Goal: Information Seeking & Learning: Learn about a topic

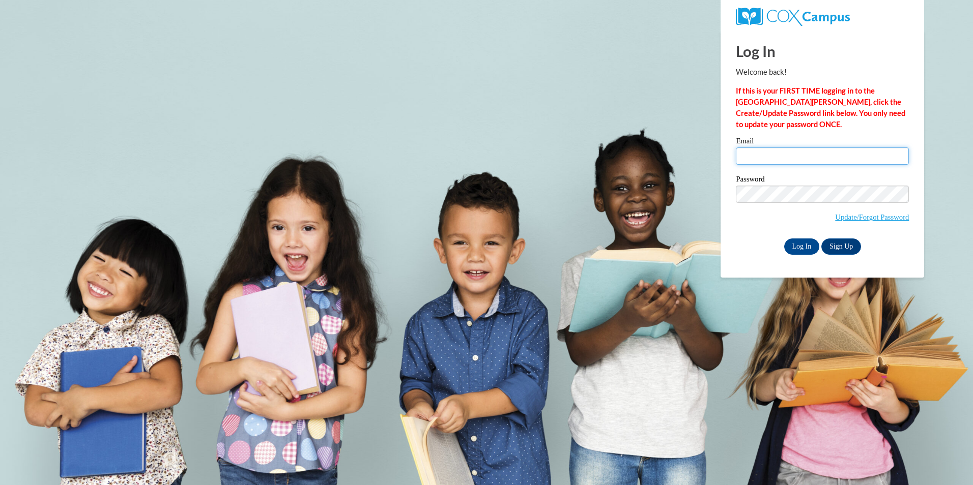
click at [783, 154] on input "Email" at bounding box center [822, 156] width 173 height 17
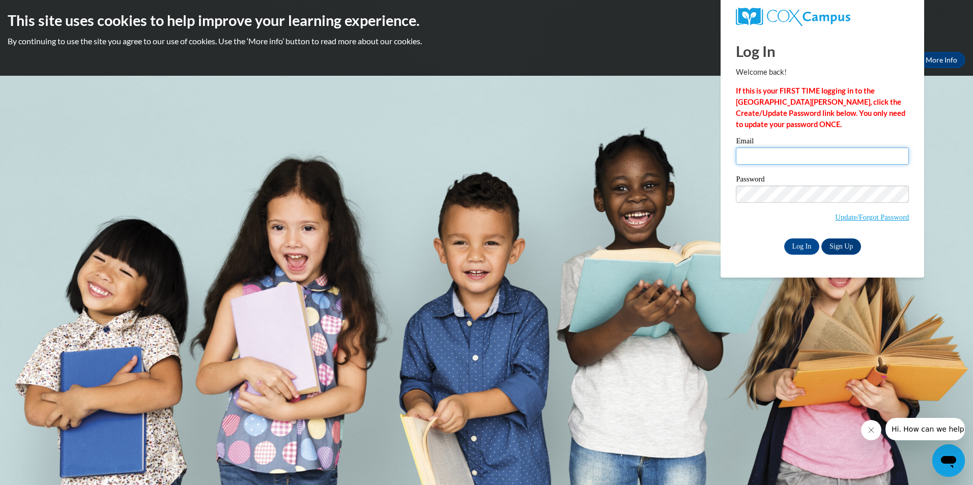
type input "ashley.hart@dph.ga.gov"
click at [806, 244] on input "Log In" at bounding box center [802, 247] width 36 height 16
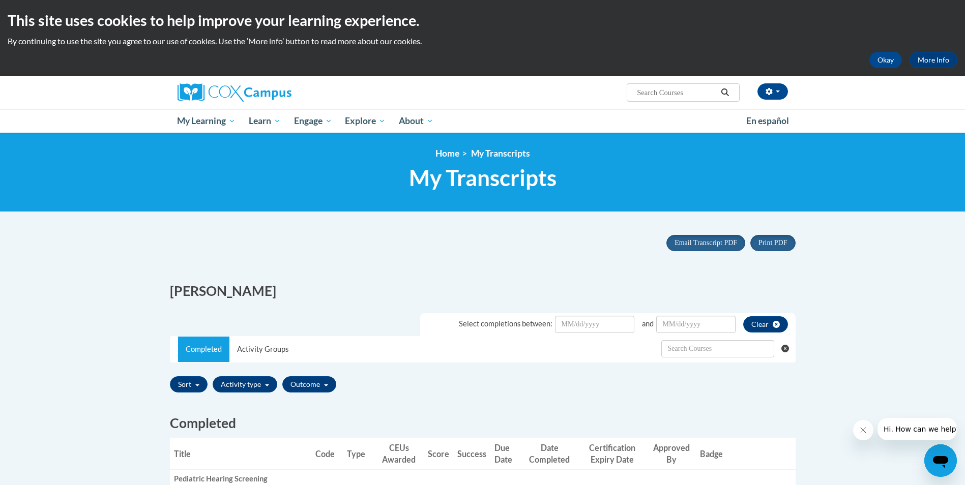
click at [681, 94] on input "Search..." at bounding box center [676, 92] width 81 height 12
type input "ABR"
click at [728, 91] on icon "Search" at bounding box center [724, 93] width 9 height 8
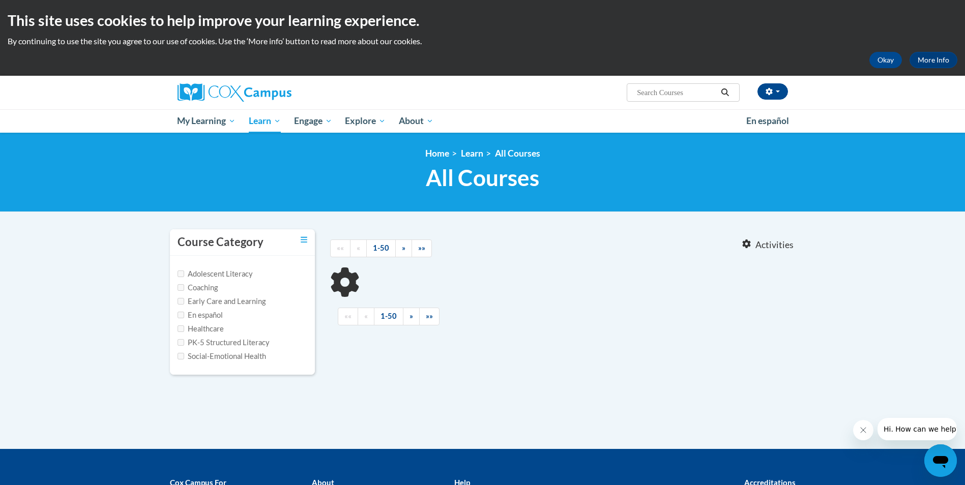
type input "ABR"
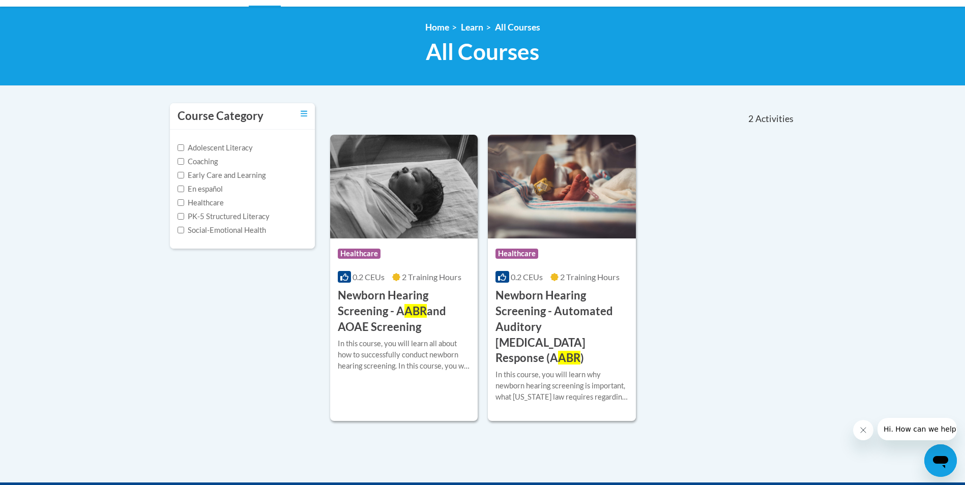
scroll to position [153, 0]
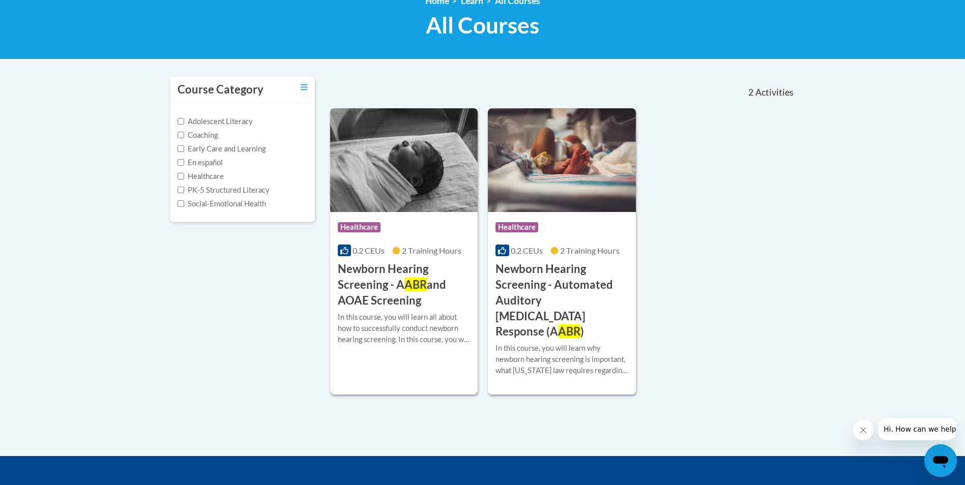
click at [401, 140] on img at bounding box center [404, 160] width 148 height 104
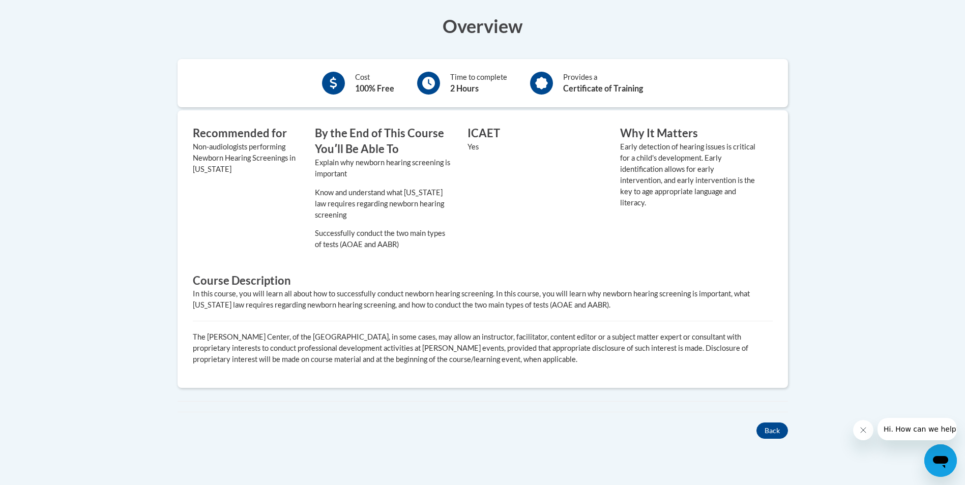
scroll to position [305, 0]
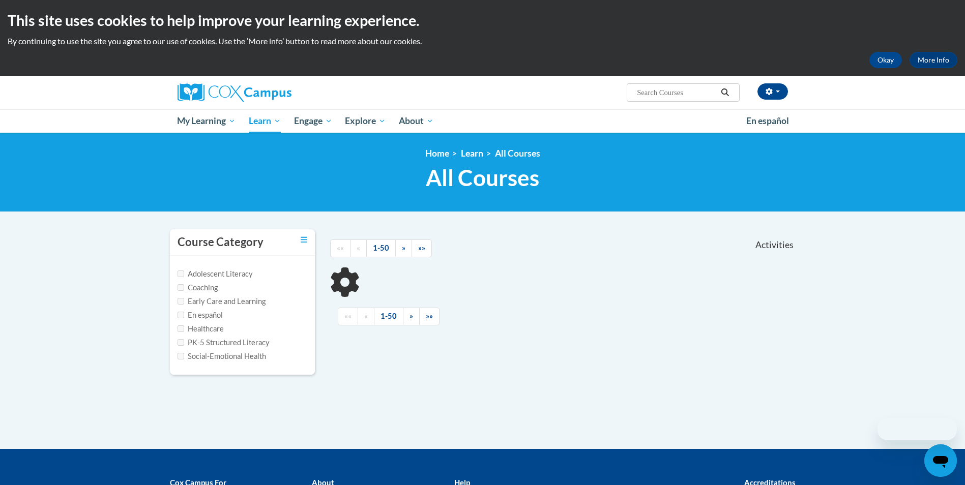
scroll to position [132, 0]
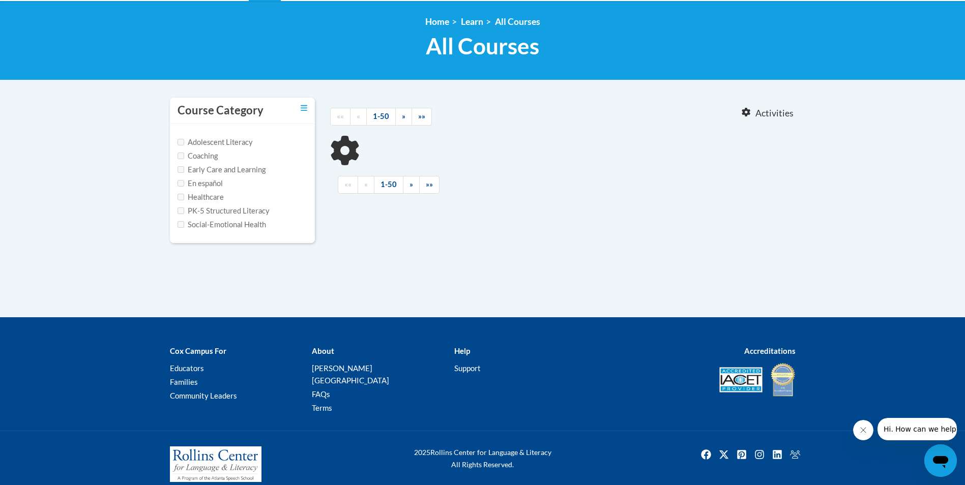
type input "ABR"
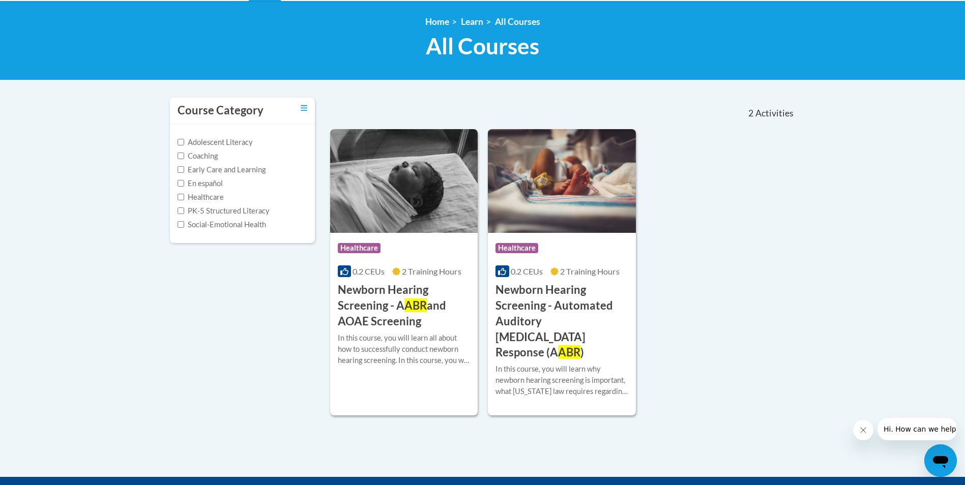
click at [579, 204] on img at bounding box center [562, 181] width 148 height 104
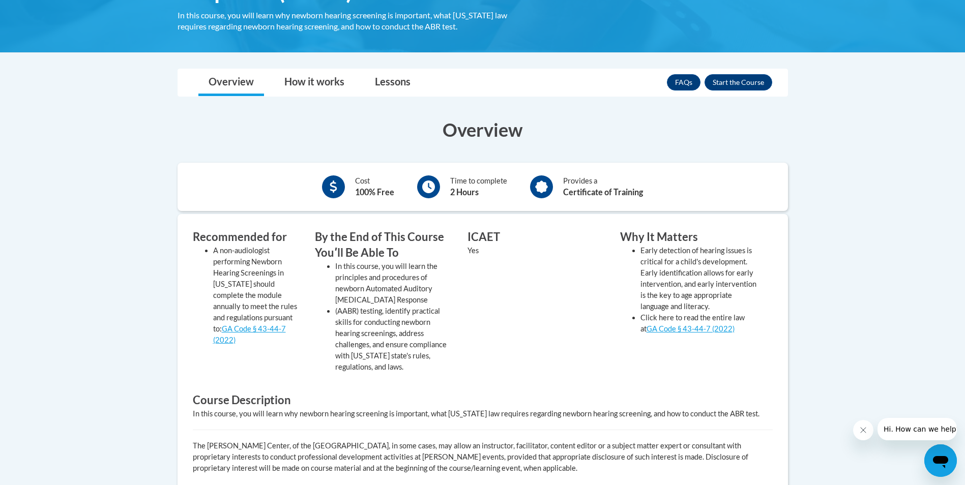
scroll to position [254, 0]
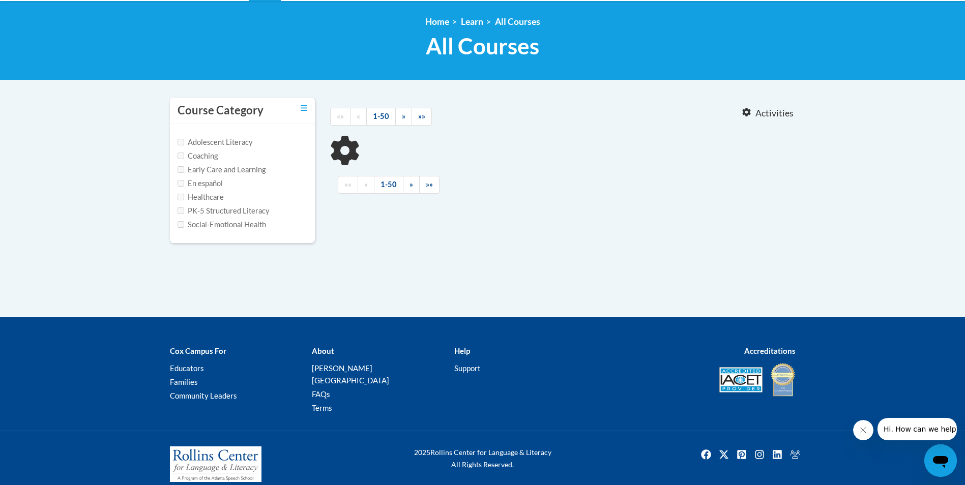
type input "ABR"
